Goal: Task Accomplishment & Management: Manage account settings

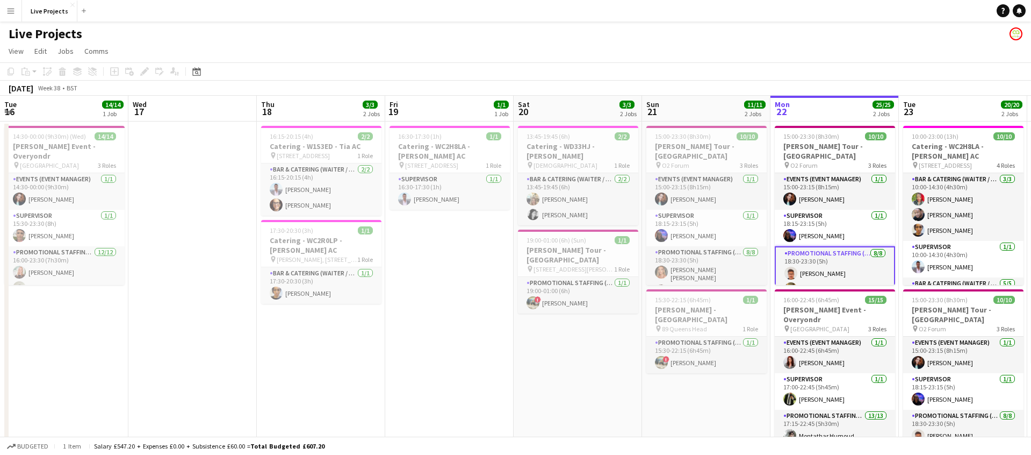
click at [646, 146] on h3 "[PERSON_NAME] Tour - [GEOGRAPHIC_DATA]" at bounding box center [706, 150] width 120 height 19
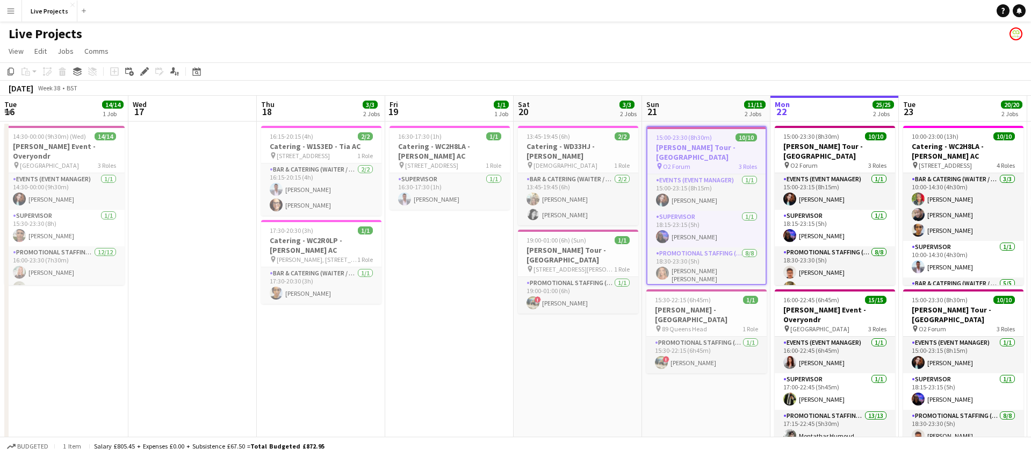
scroll to position [0, 365]
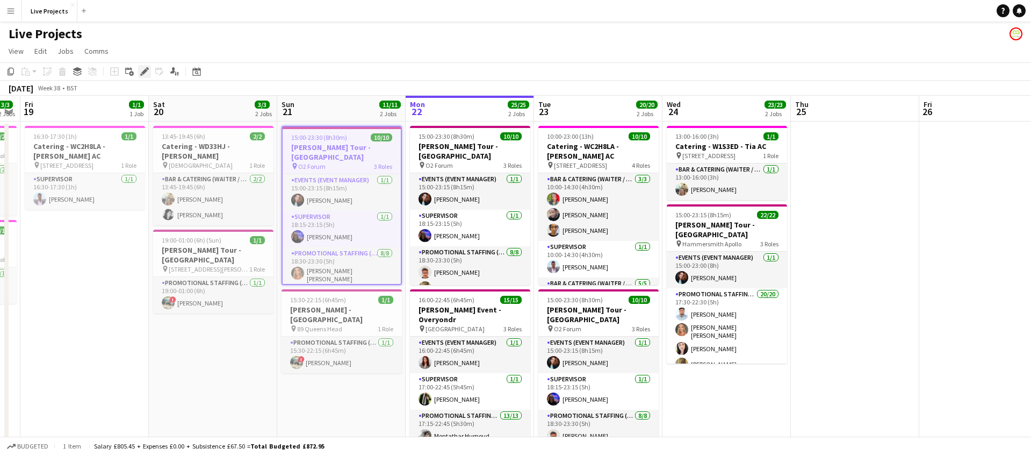
click at [143, 70] on icon at bounding box center [144, 72] width 6 height 6
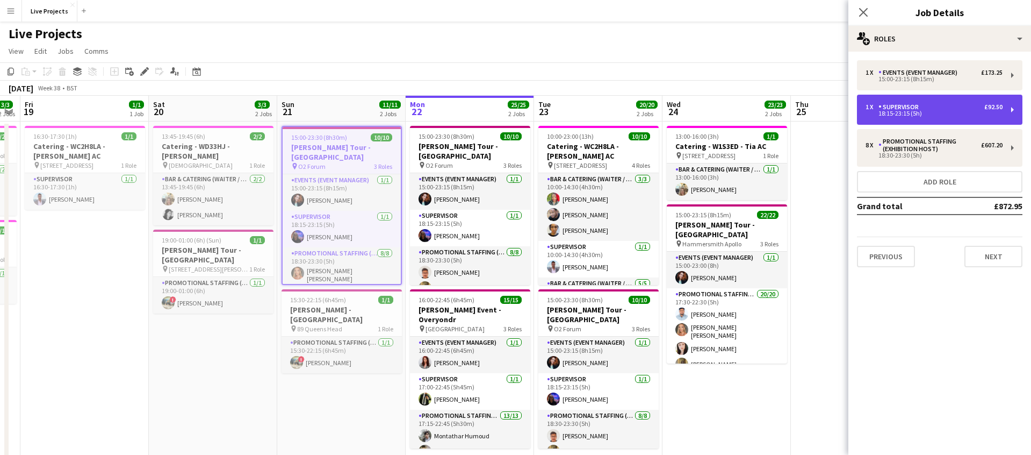
click at [909, 107] on div "Supervisor" at bounding box center [901, 107] width 45 height 8
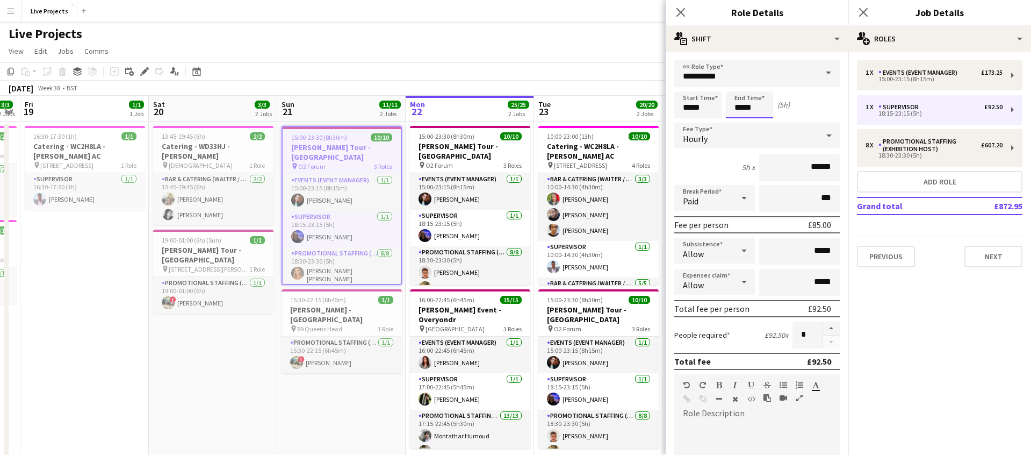
click at [762, 106] on body "Menu Boards Boards Boards All jobs Status Workforce Workforce My Workforce Recr…" at bounding box center [515, 244] width 1031 height 488
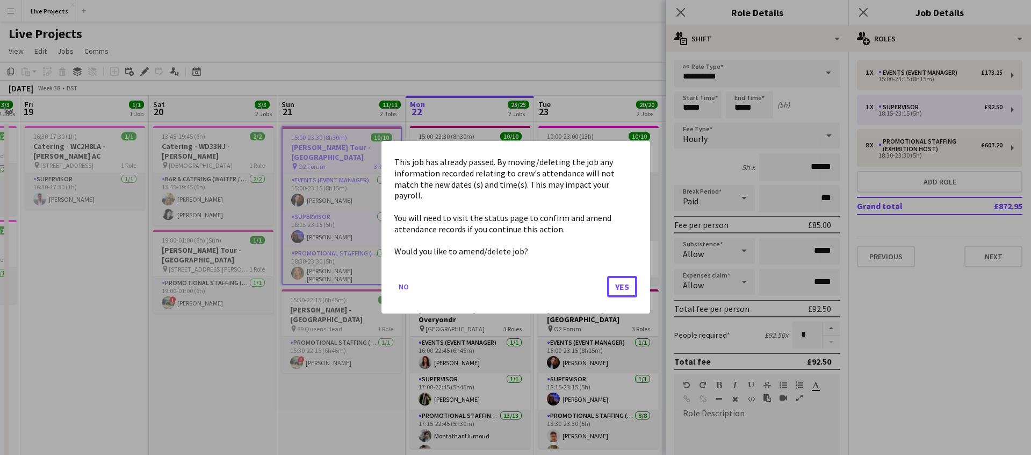
drag, startPoint x: 629, startPoint y: 279, endPoint x: 643, endPoint y: 268, distance: 17.5
click at [630, 278] on button "Yes" at bounding box center [622, 286] width 30 height 21
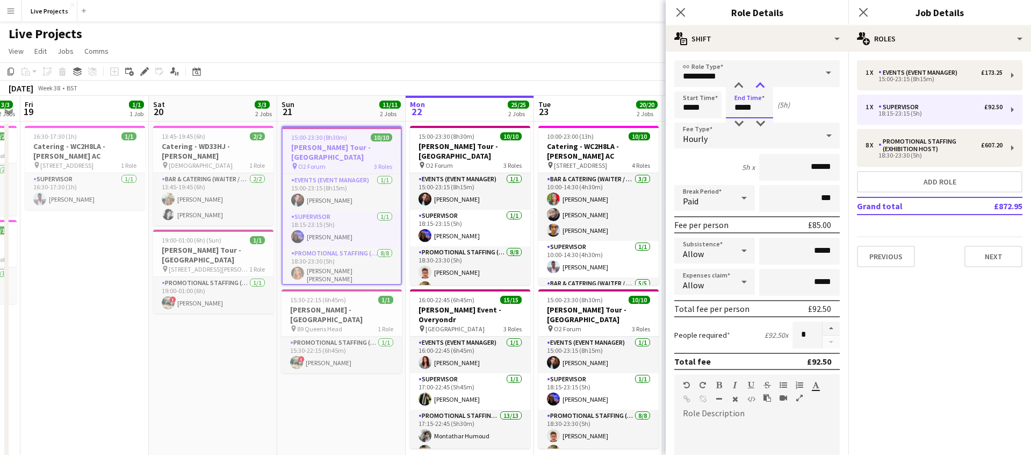
click at [760, 84] on div at bounding box center [760, 86] width 21 height 11
type input "*****"
click at [760, 84] on div at bounding box center [760, 86] width 21 height 11
click at [682, 13] on icon at bounding box center [680, 12] width 10 height 10
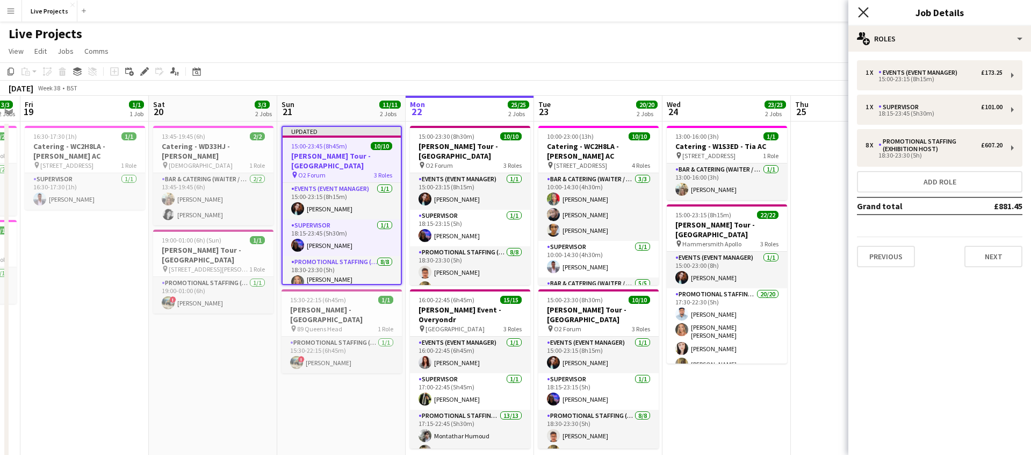
click at [860, 13] on icon "Close pop-in" at bounding box center [863, 12] width 10 height 10
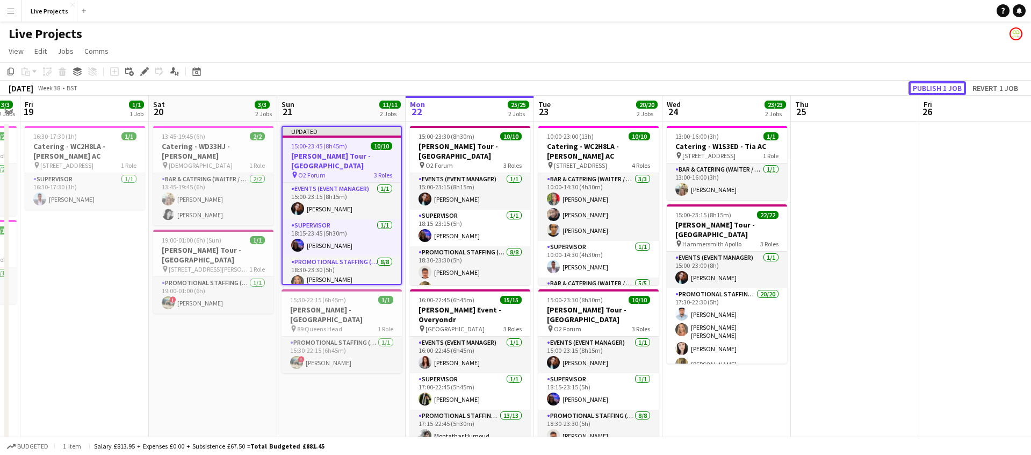
drag, startPoint x: 931, startPoint y: 85, endPoint x: 923, endPoint y: 91, distance: 9.6
click at [931, 85] on button "Publish 1 job" at bounding box center [937, 88] width 57 height 14
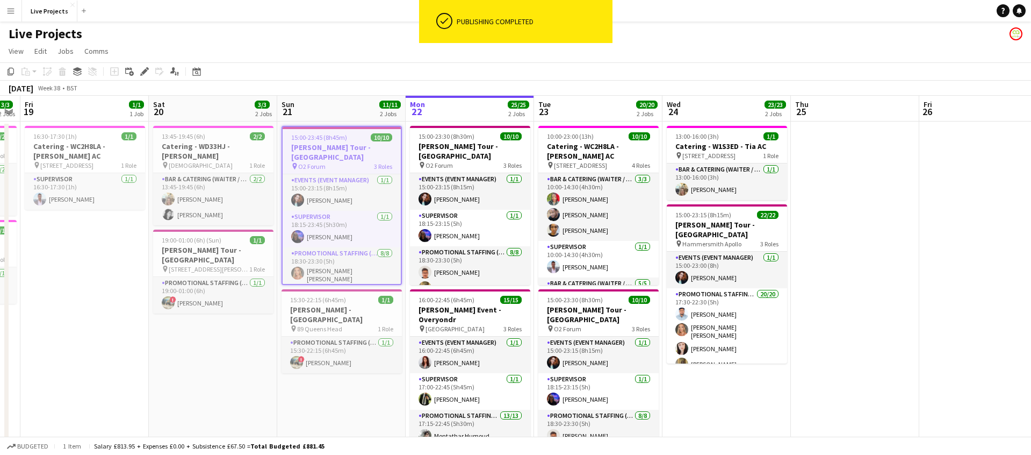
click at [333, 150] on h3 "[PERSON_NAME] Tour - [GEOGRAPHIC_DATA]" at bounding box center [342, 151] width 118 height 19
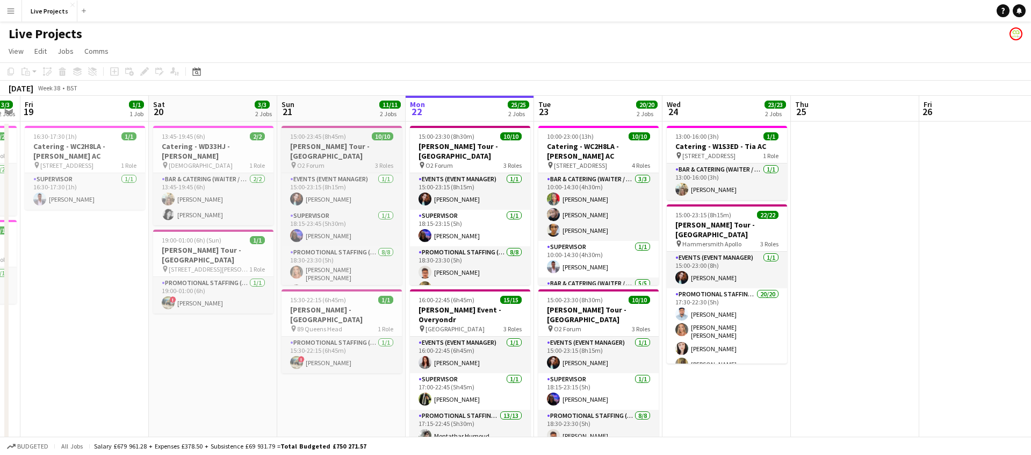
click at [335, 149] on h3 "[PERSON_NAME] Tour - [GEOGRAPHIC_DATA]" at bounding box center [342, 150] width 120 height 19
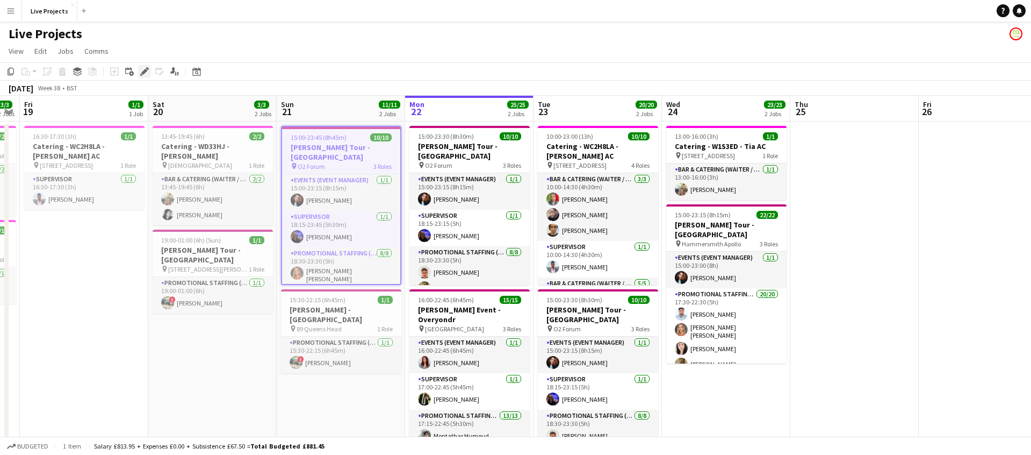
click at [143, 71] on icon at bounding box center [144, 72] width 6 height 6
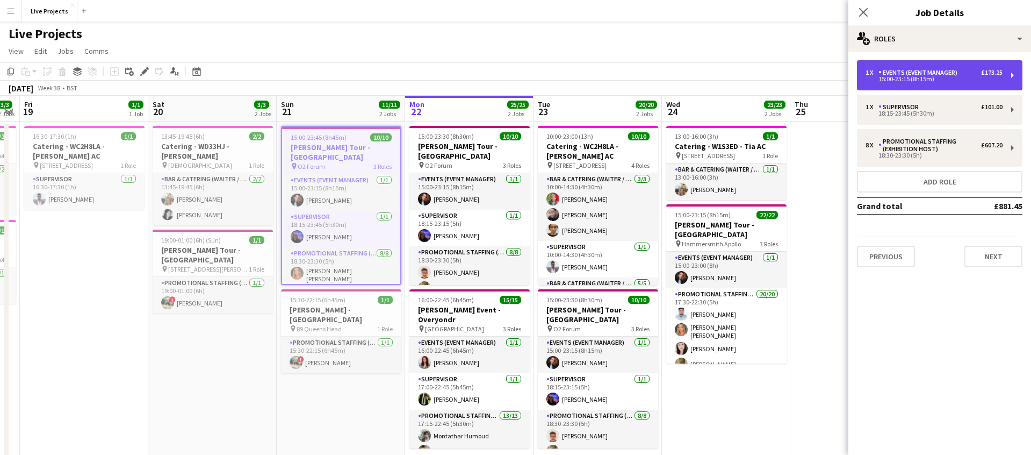
click at [914, 76] on div "Events (Event Manager)" at bounding box center [920, 73] width 83 height 8
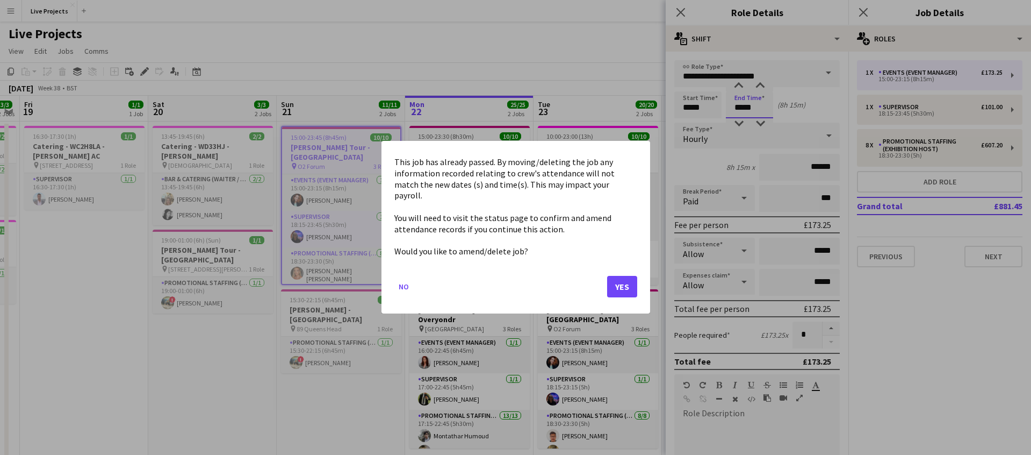
drag, startPoint x: 765, startPoint y: 107, endPoint x: 764, endPoint y: 101, distance: 6.0
click at [765, 107] on body "Menu Boards Boards Boards All jobs Status Workforce Workforce My Workforce Recr…" at bounding box center [515, 244] width 1031 height 488
drag, startPoint x: 625, startPoint y: 284, endPoint x: 643, endPoint y: 266, distance: 24.7
click at [626, 283] on button "Yes" at bounding box center [622, 286] width 30 height 21
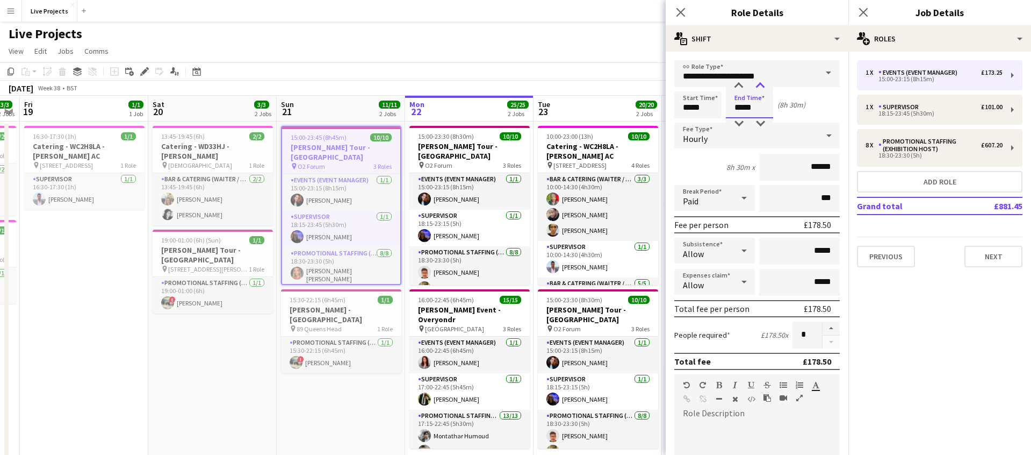
click at [760, 87] on div at bounding box center [760, 86] width 21 height 11
type input "*****"
click at [760, 87] on div at bounding box center [760, 86] width 21 height 11
click at [682, 12] on icon "Close pop-in" at bounding box center [680, 12] width 10 height 10
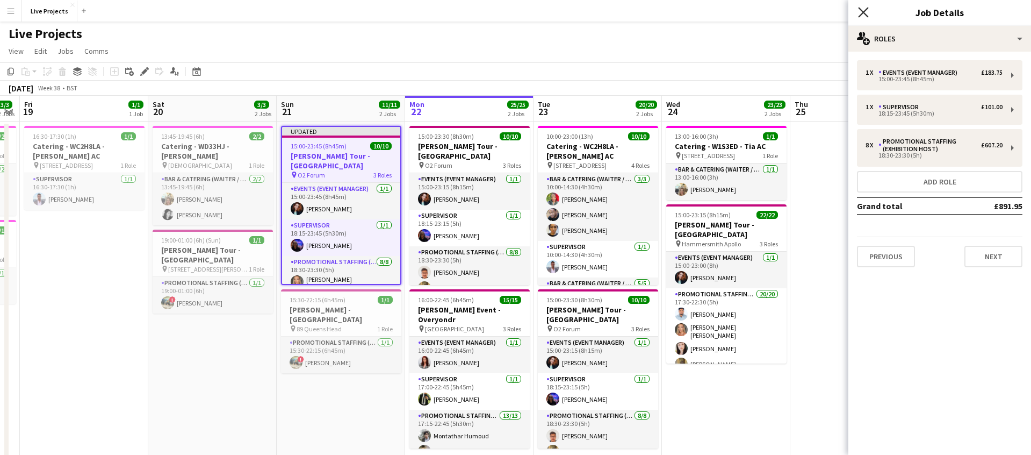
click at [864, 10] on icon "Close pop-in" at bounding box center [863, 12] width 10 height 10
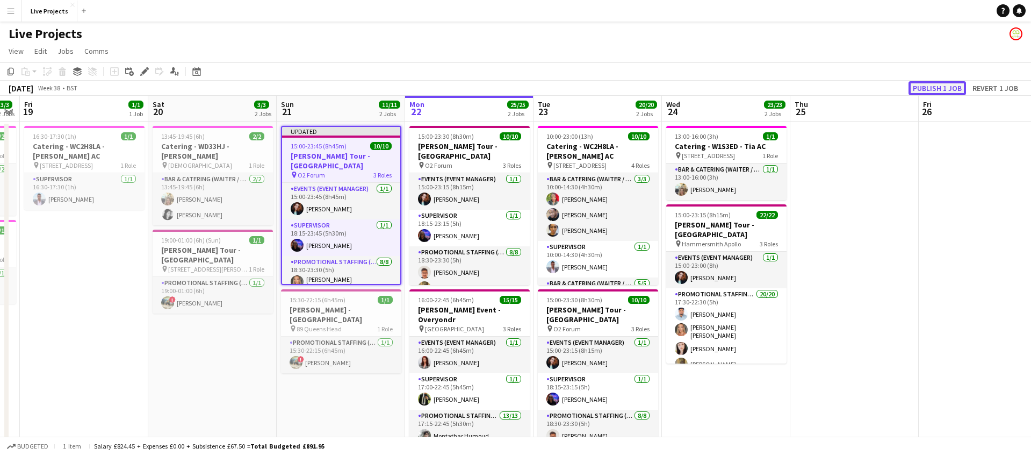
click at [926, 84] on button "Publish 1 job" at bounding box center [937, 88] width 57 height 14
